Goal: Navigation & Orientation: Find specific page/section

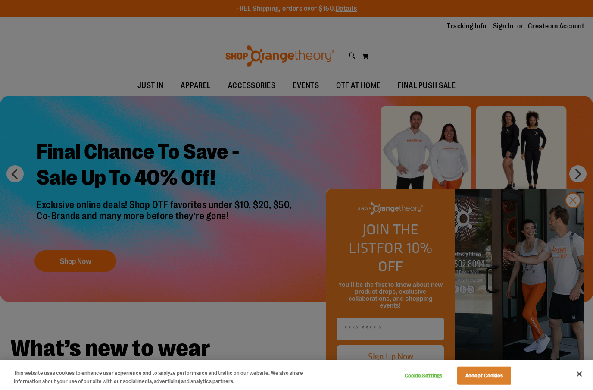
click at [487, 375] on button "Accept Cookies" at bounding box center [484, 375] width 54 height 18
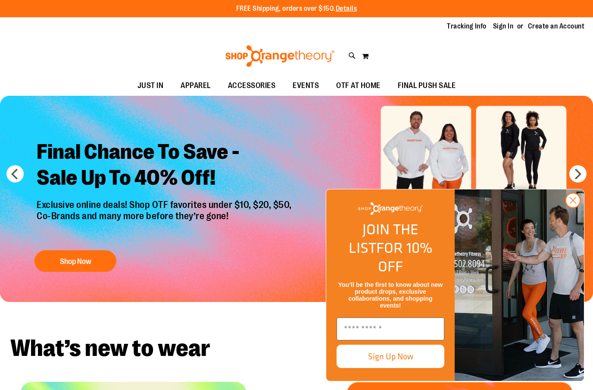
click at [567, 225] on img "FLYOUT Form" at bounding box center [519, 284] width 129 height 191
click at [576, 207] on circle "Close dialog" at bounding box center [573, 200] width 14 height 14
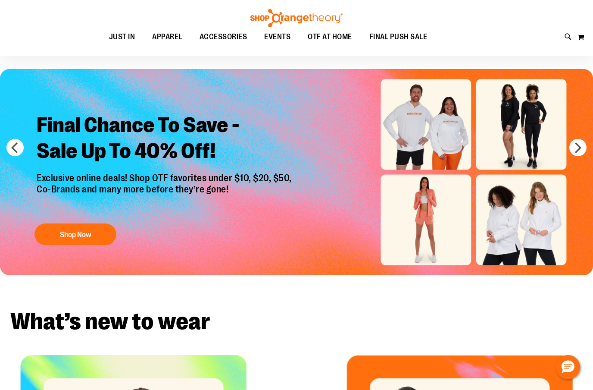
scroll to position [25, 0]
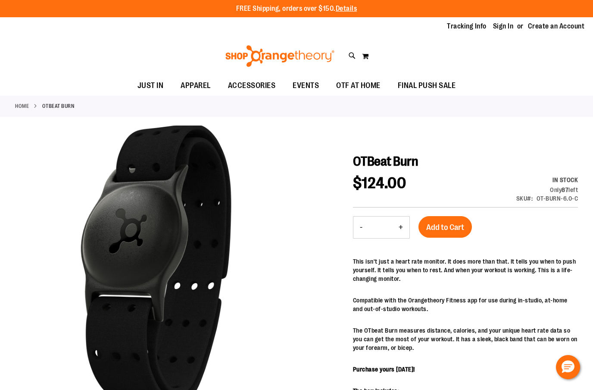
click at [28, 103] on link "Home" at bounding box center [22, 106] width 14 height 8
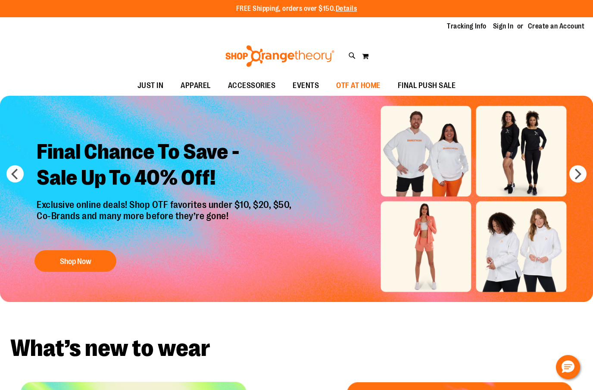
click at [366, 80] on span "OTF AT HOME" at bounding box center [358, 85] width 44 height 19
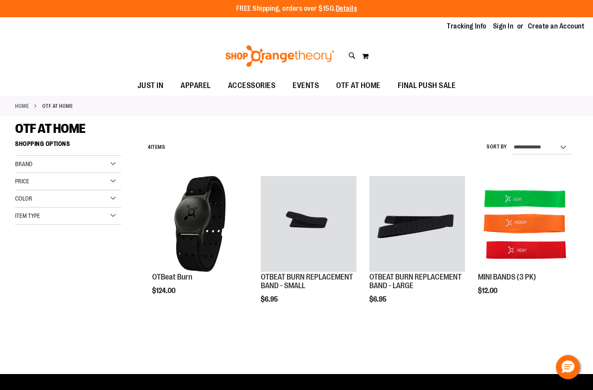
click at [443, 340] on div "**********" at bounding box center [355, 252] width 446 height 233
